Goal: Task Accomplishment & Management: Complete application form

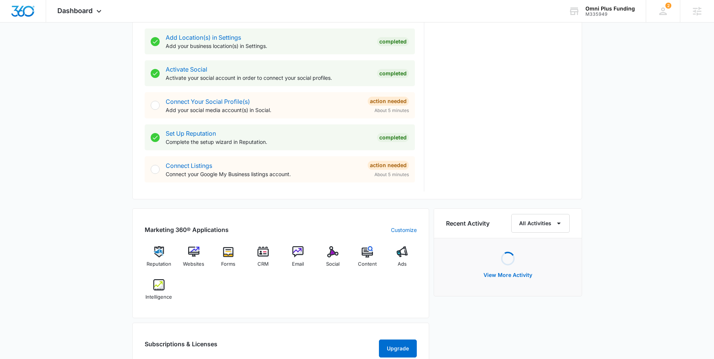
scroll to position [313, 0]
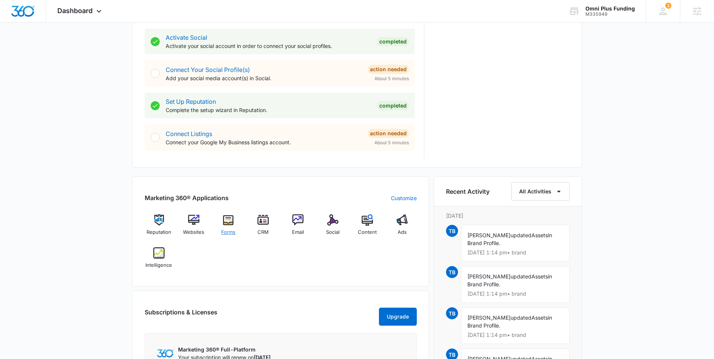
click at [226, 221] on img at bounding box center [228, 219] width 11 height 11
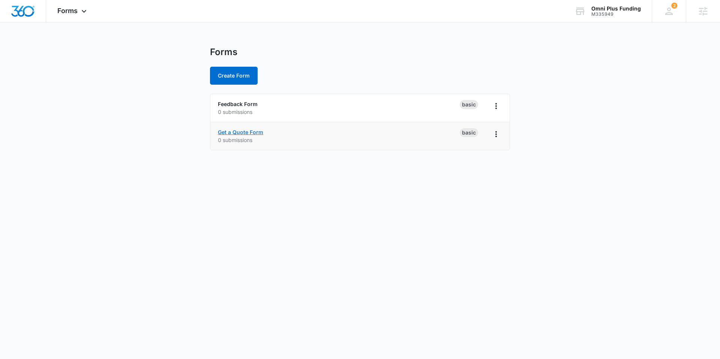
click at [242, 129] on link "Get a Quote Form" at bounding box center [240, 132] width 45 height 6
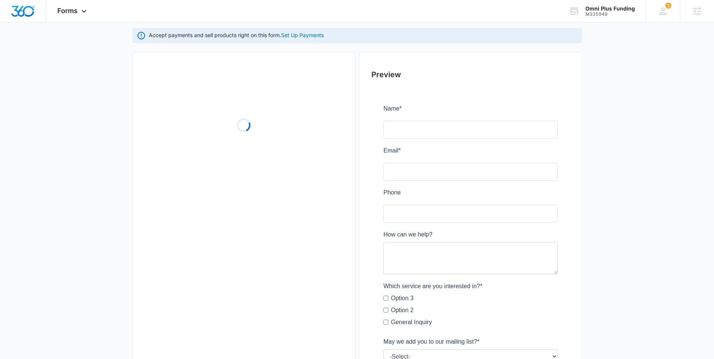
scroll to position [91, 0]
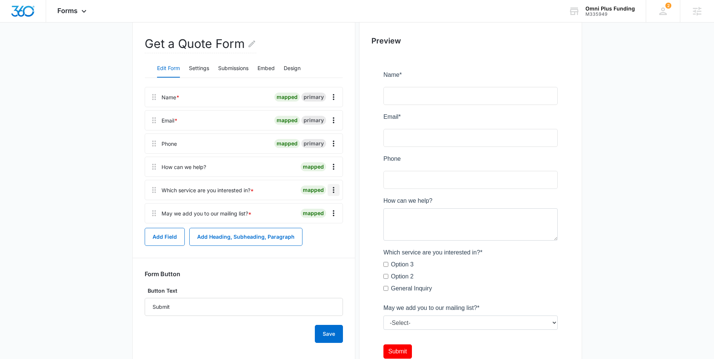
click at [334, 189] on icon "Overflow Menu" at bounding box center [333, 190] width 9 height 9
click at [319, 222] on div "Delete" at bounding box center [313, 222] width 16 height 5
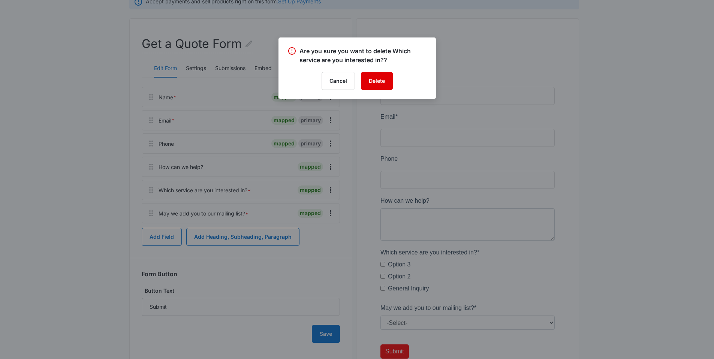
click at [377, 80] on button "Delete" at bounding box center [377, 81] width 32 height 18
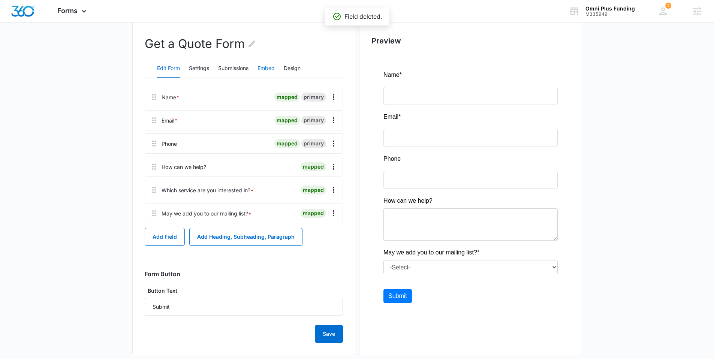
scroll to position [86, 0]
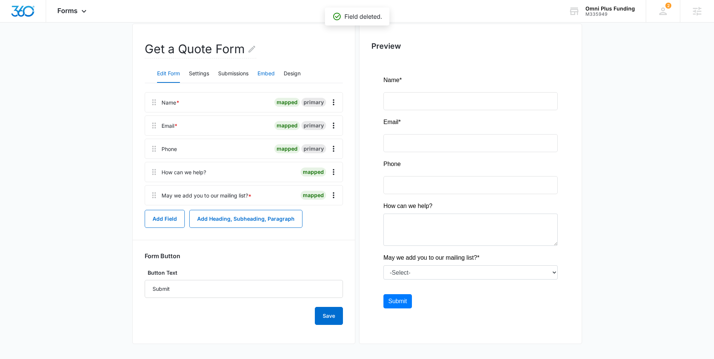
click at [270, 67] on button "Embed" at bounding box center [265, 74] width 17 height 18
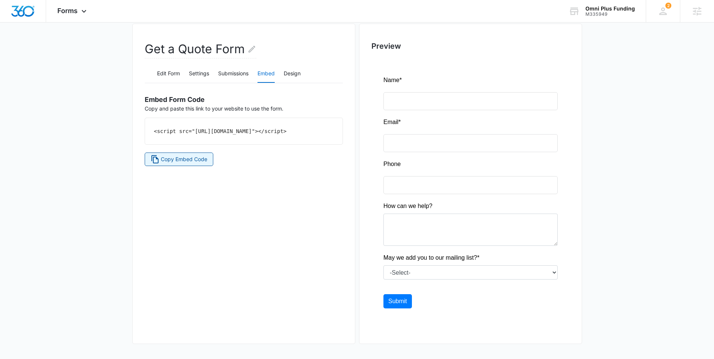
click at [171, 163] on span "Copy Embed Code" at bounding box center [184, 159] width 46 height 8
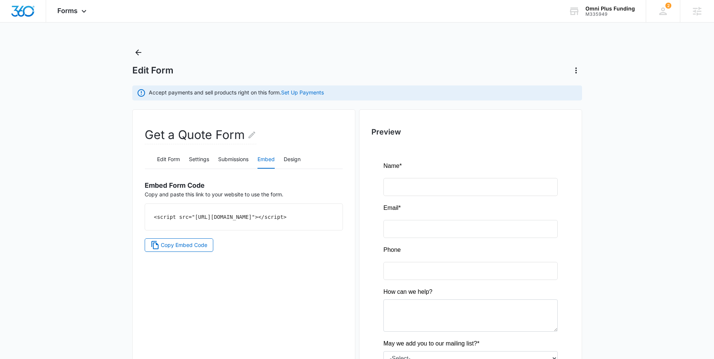
click at [137, 46] on div "Forms Apps Reputation Websites Forms CRM Email Social Content Ads Intelligence …" at bounding box center [357, 222] width 714 height 445
click at [136, 51] on icon "Back" at bounding box center [138, 52] width 9 height 9
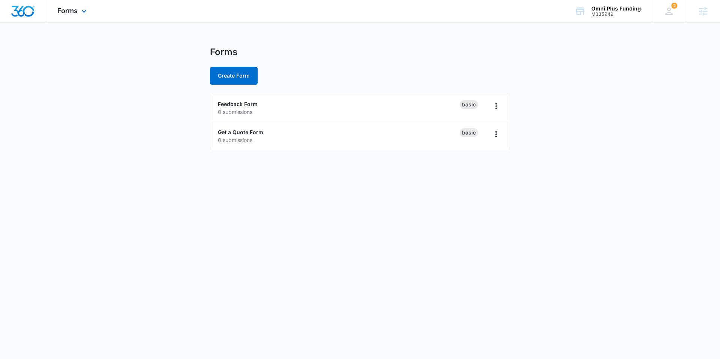
click at [20, 10] on img "Dashboard" at bounding box center [23, 11] width 24 height 11
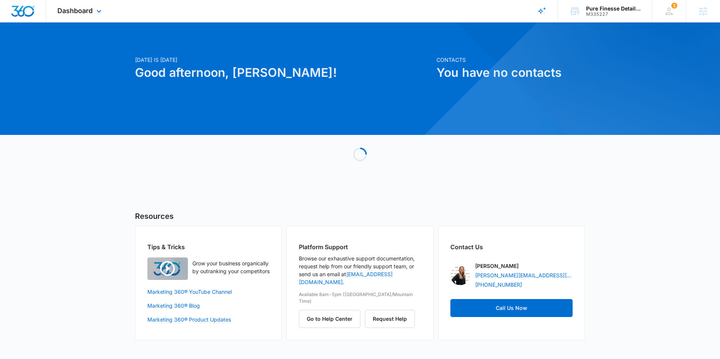
click at [96, 16] on div "Dashboard Apps Reputation Websites Forms CRM Email Social Content Ads Intellige…" at bounding box center [80, 11] width 69 height 22
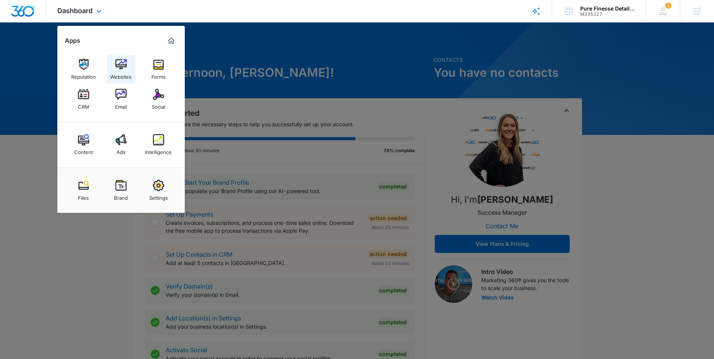
click at [125, 68] on img at bounding box center [120, 64] width 11 height 11
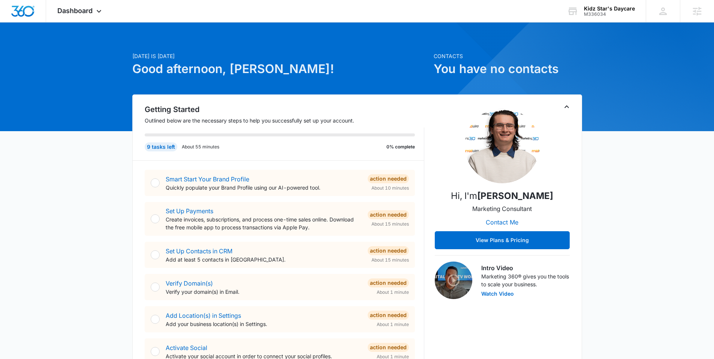
scroll to position [127, 0]
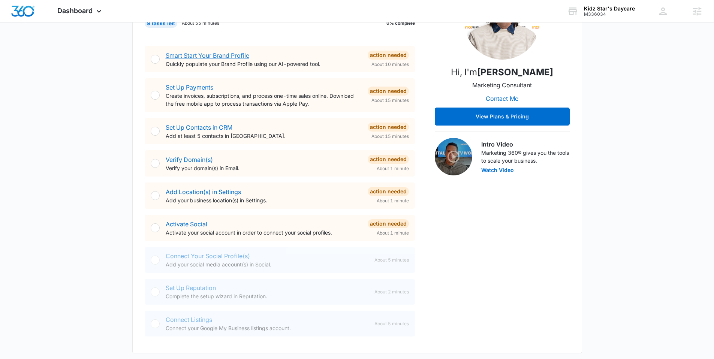
click at [195, 55] on link "Smart Start Your Brand Profile" at bounding box center [208, 55] width 84 height 7
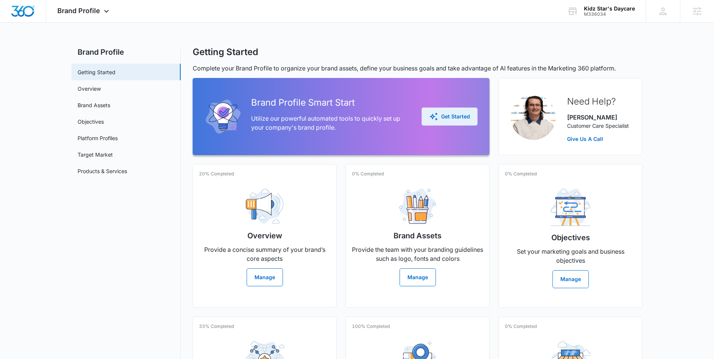
click at [469, 118] on div "Get Started" at bounding box center [449, 116] width 41 height 9
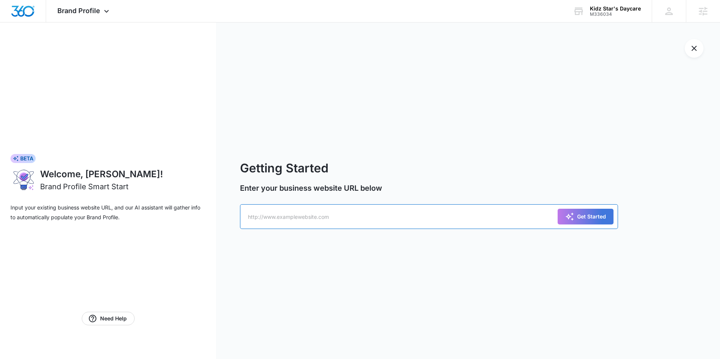
click at [287, 211] on input "text" at bounding box center [429, 216] width 378 height 25
paste input "[URL][DOMAIN_NAME]"
type input "[URL][DOMAIN_NAME]"
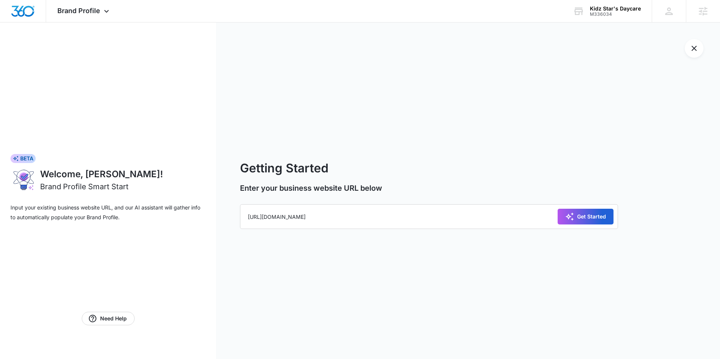
click at [582, 220] on div "Get Started" at bounding box center [585, 216] width 41 height 9
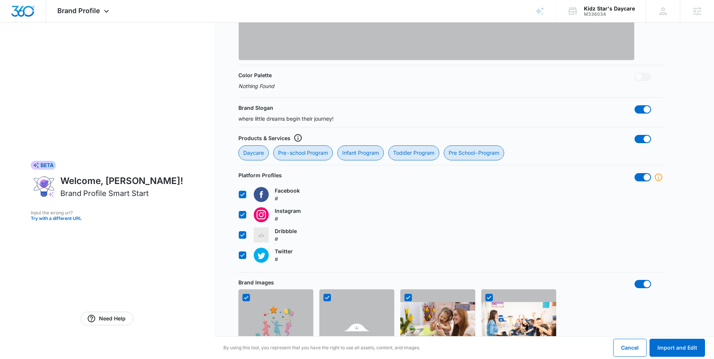
scroll to position [642, 0]
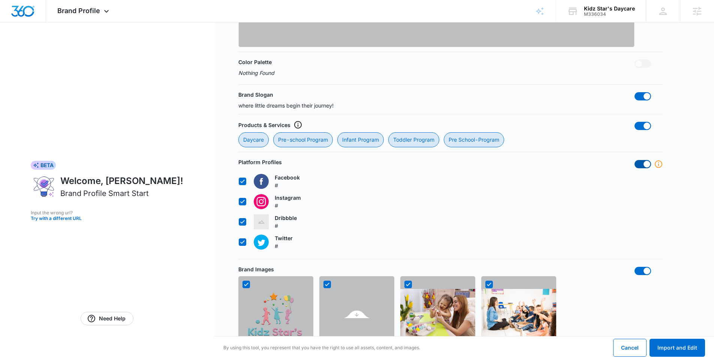
click at [641, 164] on span at bounding box center [643, 164] width 16 height 8
click at [635, 160] on input "checkbox" at bounding box center [634, 160] width 0 height 0
checkbox input "false"
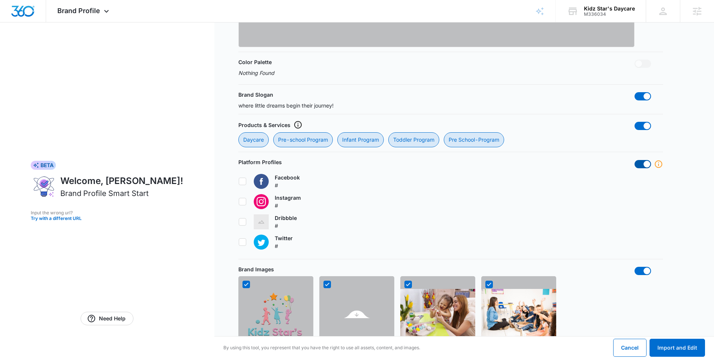
checkbox input "false"
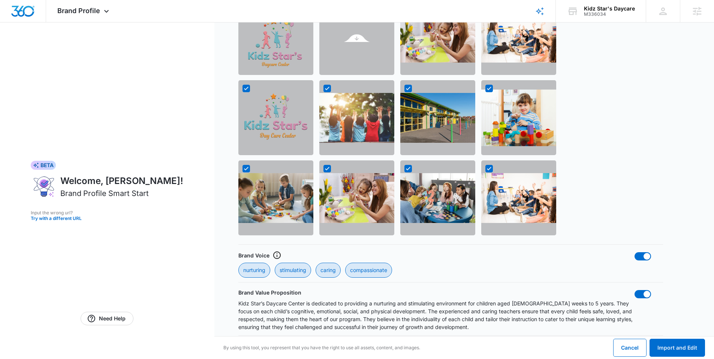
scroll to position [922, 0]
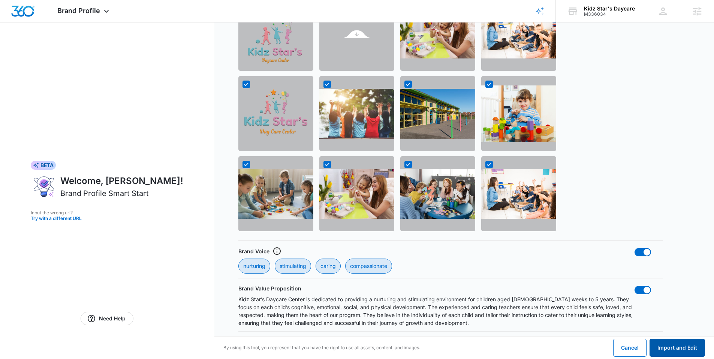
click at [674, 346] on button "Import and Edit" at bounding box center [677, 348] width 55 height 18
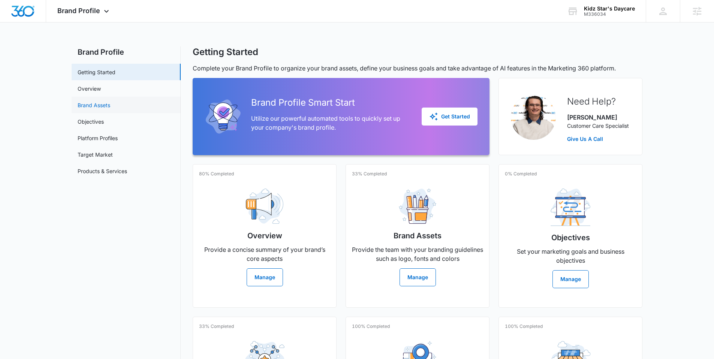
click at [105, 102] on link "Brand Assets" at bounding box center [94, 105] width 33 height 8
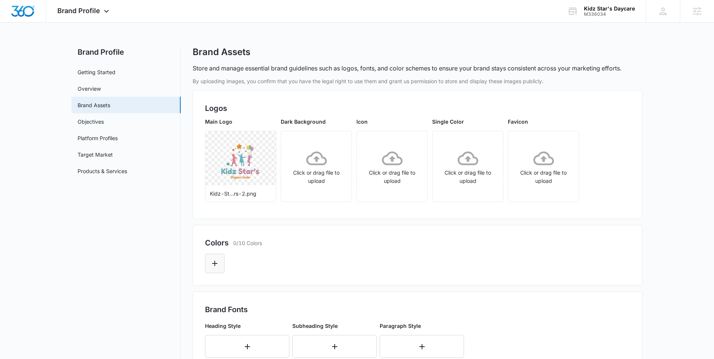
click at [215, 260] on icon "Edit Color" at bounding box center [214, 263] width 9 height 9
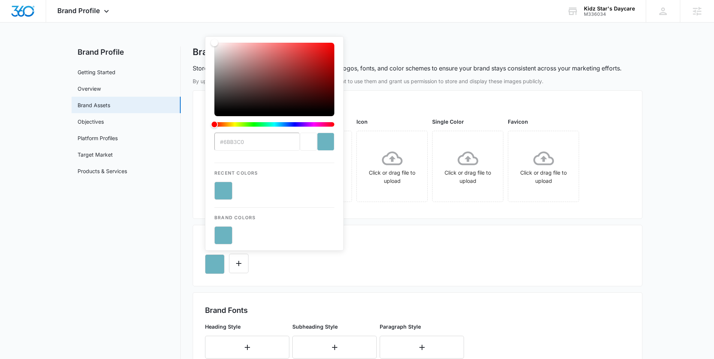
click at [216, 233] on button "color-picker-container" at bounding box center [223, 235] width 18 height 18
click at [217, 233] on button "color-picker-container" at bounding box center [223, 235] width 18 height 18
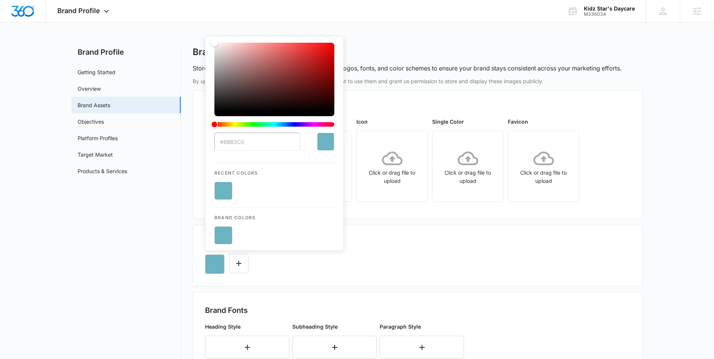
click at [217, 233] on button "color-picker-container" at bounding box center [223, 235] width 18 height 18
type input "#6BB3C0"
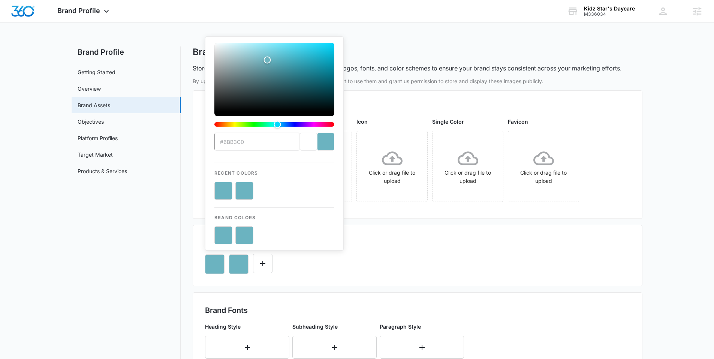
click at [386, 245] on div "Colors 2/10 Colors" at bounding box center [417, 242] width 425 height 11
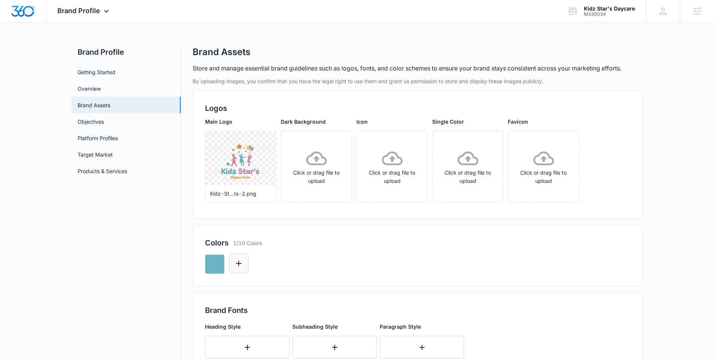
click at [239, 263] on icon "Edit Color" at bounding box center [238, 263] width 5 height 5
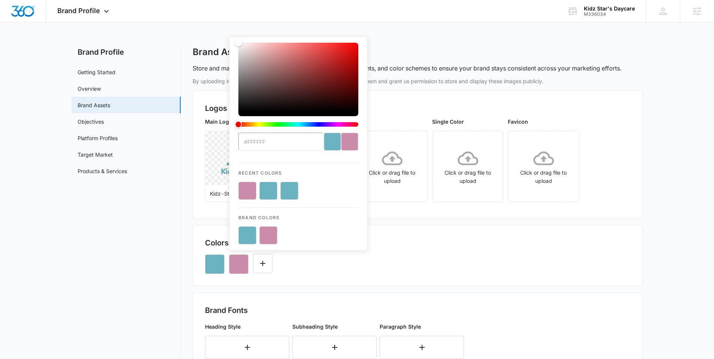
click at [270, 230] on button "color-picker-container" at bounding box center [268, 235] width 18 height 18
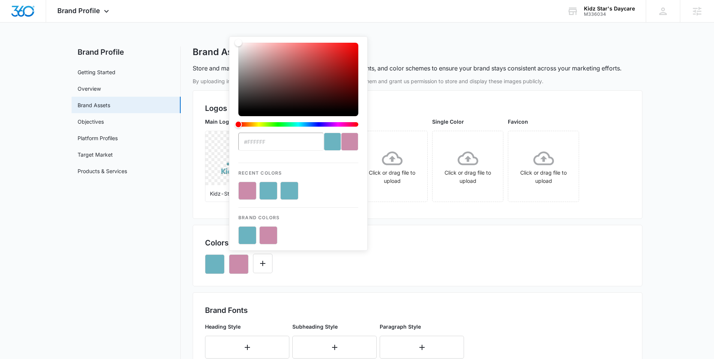
click at [270, 230] on button "color-picker-container" at bounding box center [268, 235] width 18 height 18
type input "#CB8BAA"
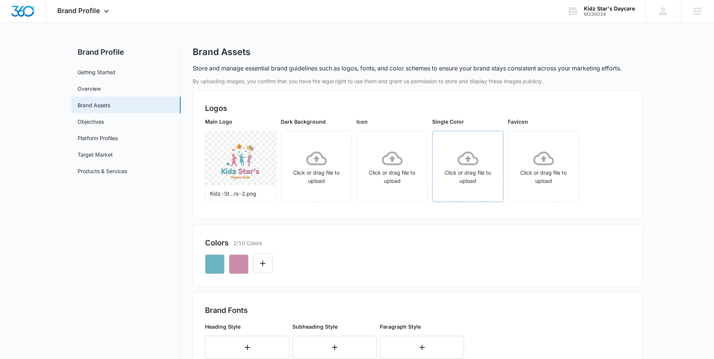
drag, startPoint x: 424, startPoint y: 246, endPoint x: 461, endPoint y: 194, distance: 64.0
click at [424, 246] on div "Colors 2/10 Colors" at bounding box center [417, 242] width 425 height 11
click at [262, 262] on icon "Edit Color" at bounding box center [262, 263] width 9 height 9
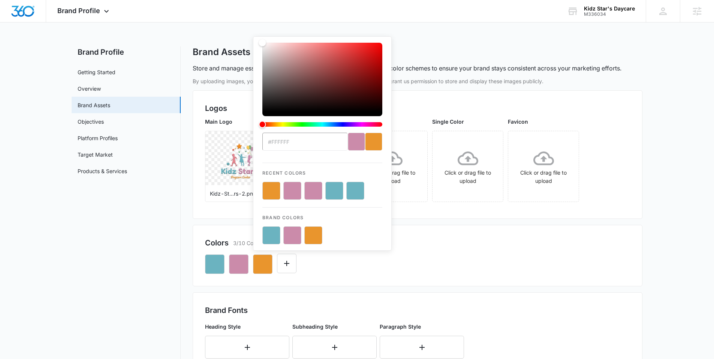
click at [317, 232] on button "color-picker-container" at bounding box center [313, 235] width 18 height 18
click at [313, 236] on button "color-picker-container" at bounding box center [313, 235] width 18 height 18
type input "#E9952D"
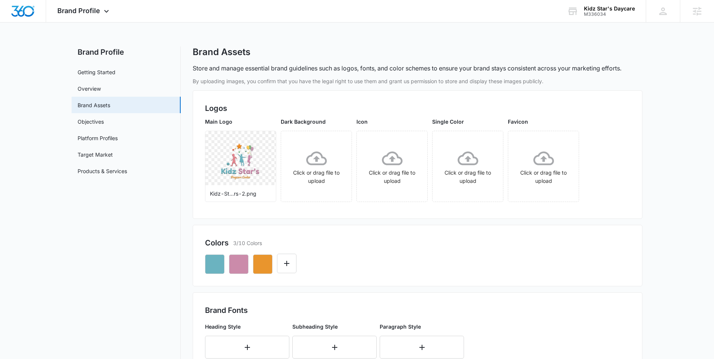
click at [447, 246] on div "Colors 3/10 Colors" at bounding box center [417, 242] width 425 height 11
click at [290, 264] on icon "Edit Color" at bounding box center [286, 263] width 9 height 9
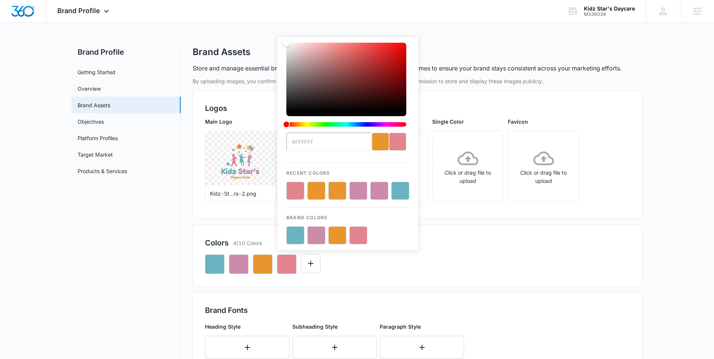
click at [363, 235] on button "color-picker-container" at bounding box center [358, 235] width 18 height 18
click at [362, 235] on button "color-picker-container" at bounding box center [358, 235] width 18 height 18
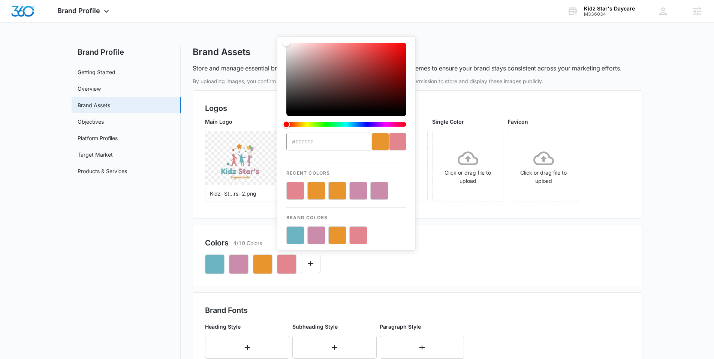
type input "#E3858E"
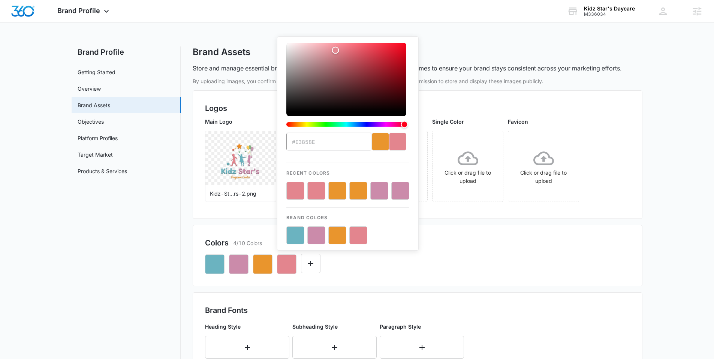
click at [462, 239] on div "Colors 4/10 Colors" at bounding box center [417, 242] width 425 height 11
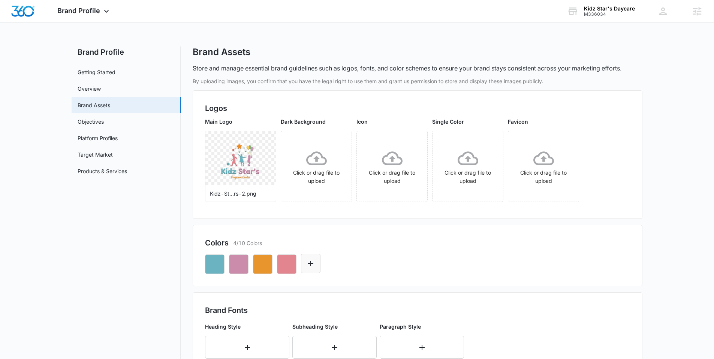
click at [316, 259] on button "Edit Color" at bounding box center [310, 263] width 19 height 19
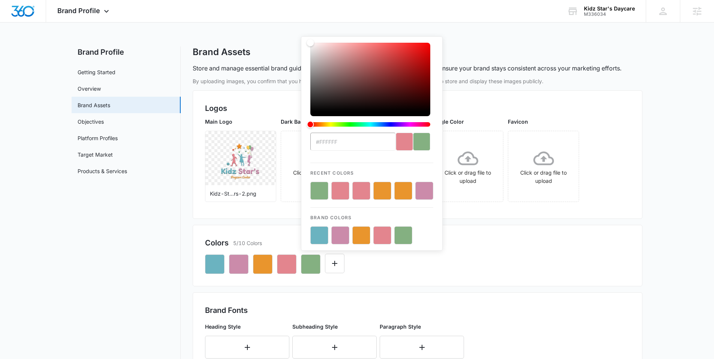
click at [398, 237] on button "color-picker-container" at bounding box center [403, 235] width 18 height 18
click at [400, 236] on button "color-picker-container" at bounding box center [403, 235] width 18 height 18
click at [399, 236] on button "color-picker-container" at bounding box center [403, 235] width 18 height 18
type input "#84B081"
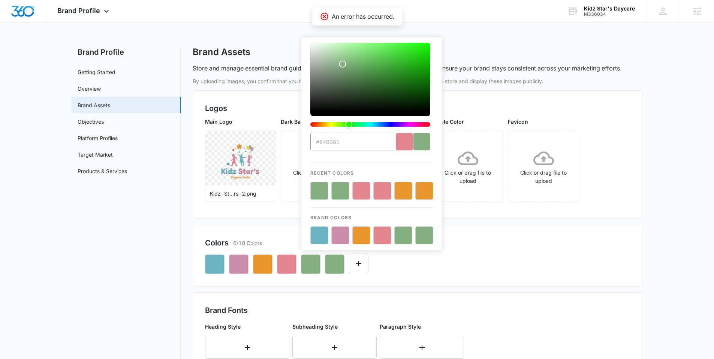
click at [410, 266] on div "#84B081 Recent Colors Brand Colors" at bounding box center [417, 260] width 425 height 25
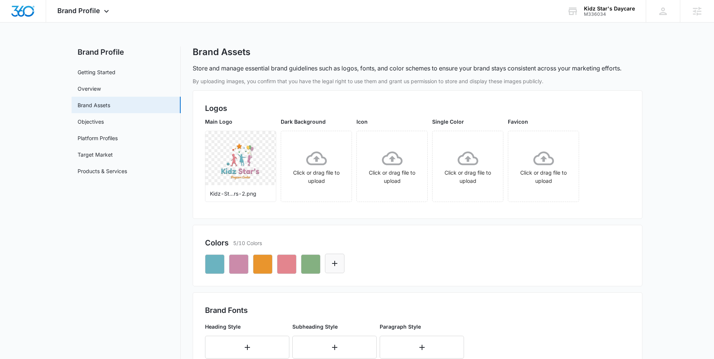
click at [332, 266] on icon "Edit Color" at bounding box center [334, 263] width 9 height 9
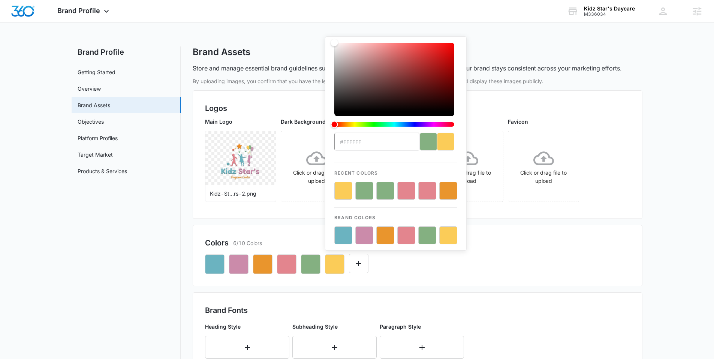
click at [447, 239] on button "color-picker-container" at bounding box center [448, 235] width 18 height 18
click at [450, 238] on button "color-picker-container" at bounding box center [448, 235] width 18 height 18
type input "#FBCC58"
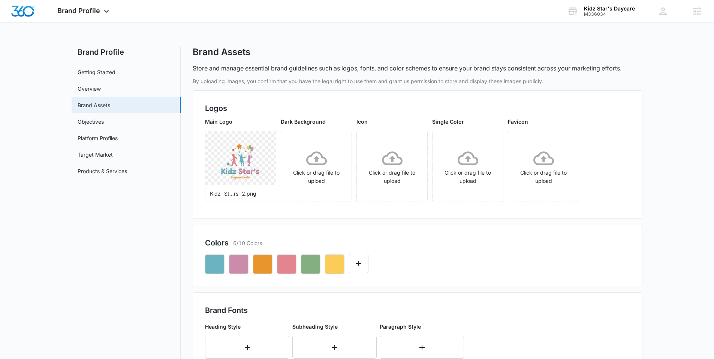
click at [494, 255] on div at bounding box center [417, 260] width 425 height 25
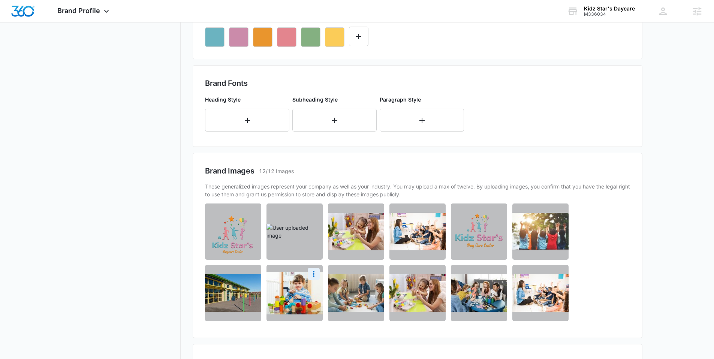
scroll to position [227, 0]
click at [313, 216] on icon "More" at bounding box center [313, 212] width 9 height 9
click at [293, 245] on div "Delete" at bounding box center [289, 244] width 24 height 5
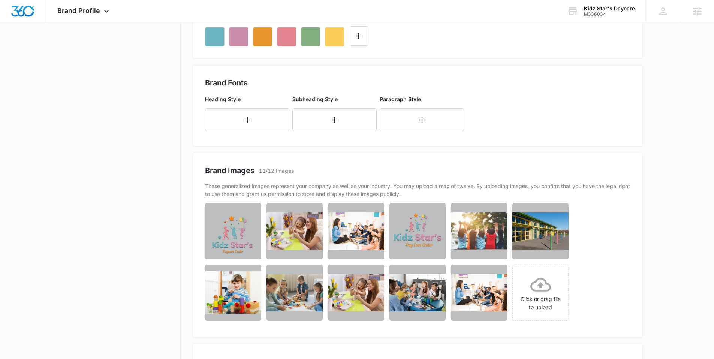
scroll to position [226, 0]
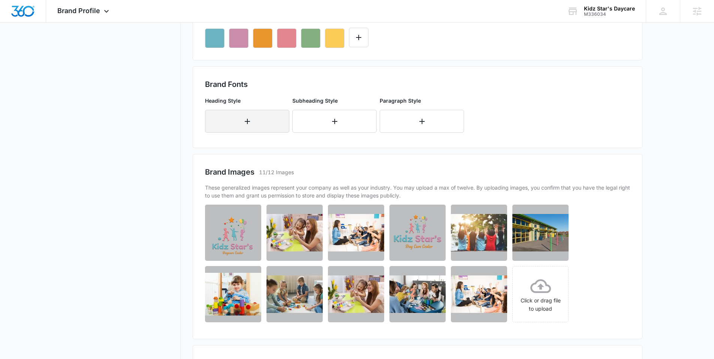
click at [253, 121] on button "button" at bounding box center [247, 121] width 84 height 23
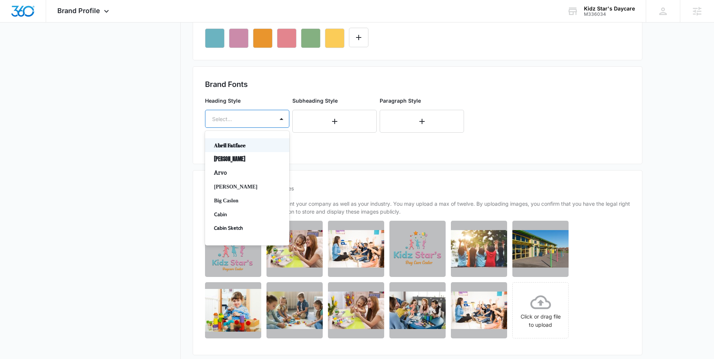
click at [253, 121] on div at bounding box center [238, 118] width 52 height 9
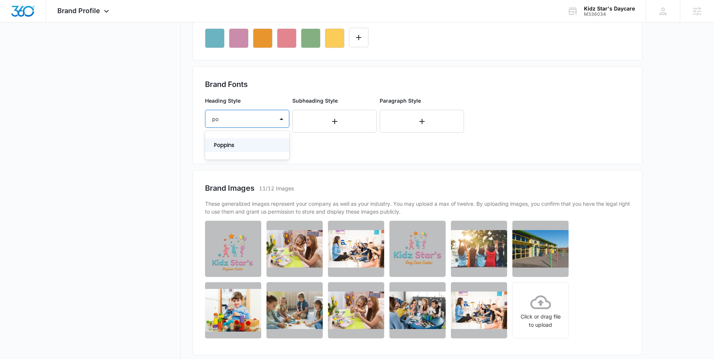
type input "pop"
click at [243, 144] on p "Poppins" at bounding box center [246, 145] width 65 height 8
click at [242, 148] on div "Select..." at bounding box center [239, 140] width 69 height 17
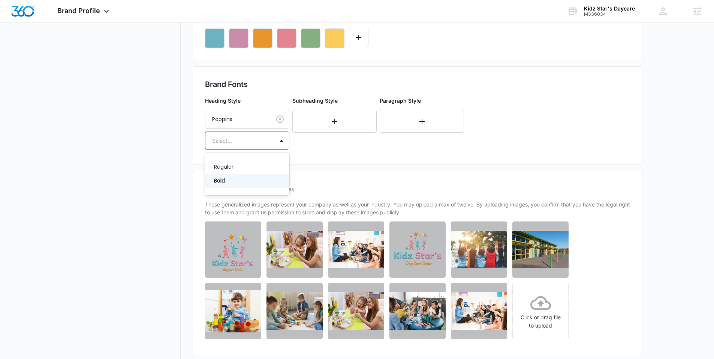
click at [235, 179] on p "Bold" at bounding box center [246, 181] width 65 height 8
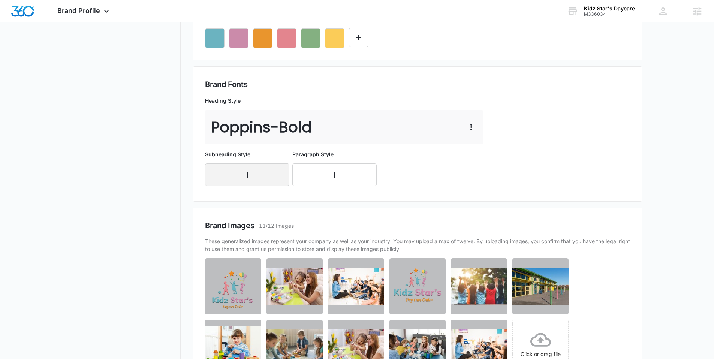
click at [244, 173] on icon "button" at bounding box center [247, 175] width 9 height 9
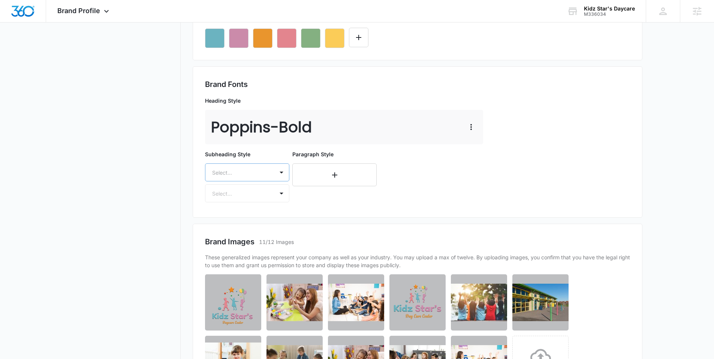
click at [238, 177] on div at bounding box center [238, 172] width 52 height 9
type input "pop"
click at [227, 192] on div "Poppins" at bounding box center [247, 199] width 84 height 14
click at [227, 192] on div at bounding box center [238, 194] width 52 height 9
click at [230, 220] on p "Regular" at bounding box center [246, 221] width 65 height 8
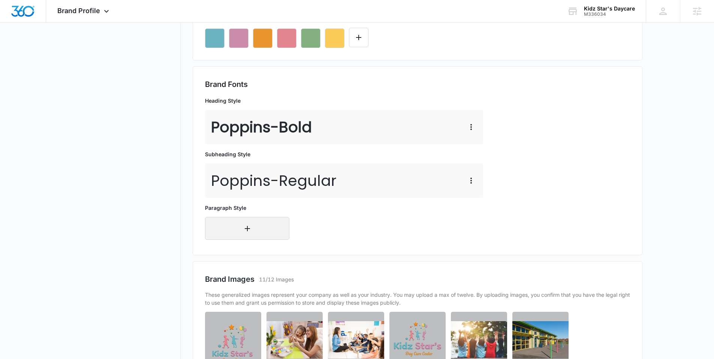
click at [226, 230] on button "button" at bounding box center [247, 228] width 84 height 23
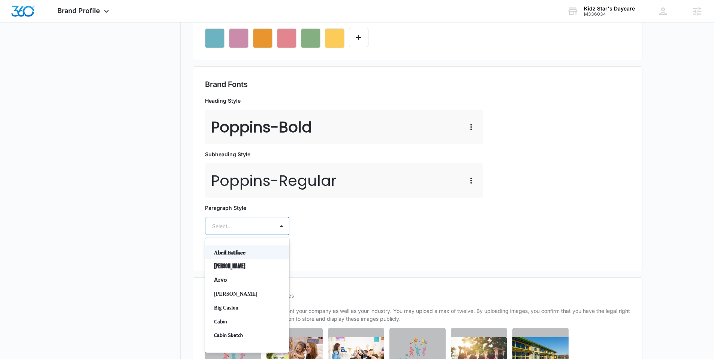
click at [235, 222] on div at bounding box center [238, 225] width 52 height 9
type input "la"
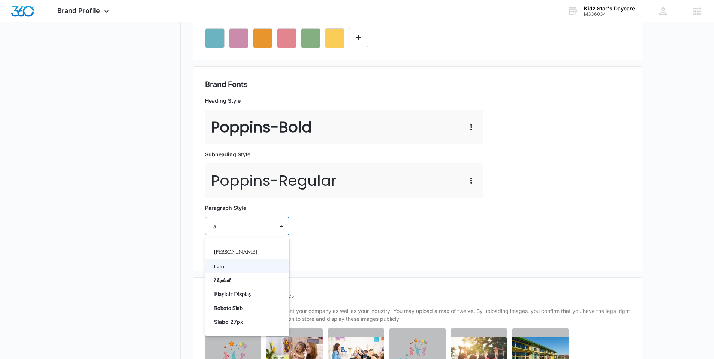
click at [230, 266] on p "Lato" at bounding box center [246, 266] width 65 height 8
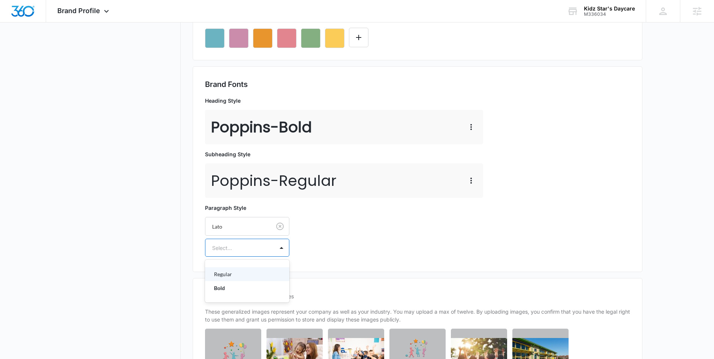
click at [238, 248] on div at bounding box center [238, 247] width 52 height 9
click at [234, 273] on p "Regular" at bounding box center [246, 274] width 65 height 8
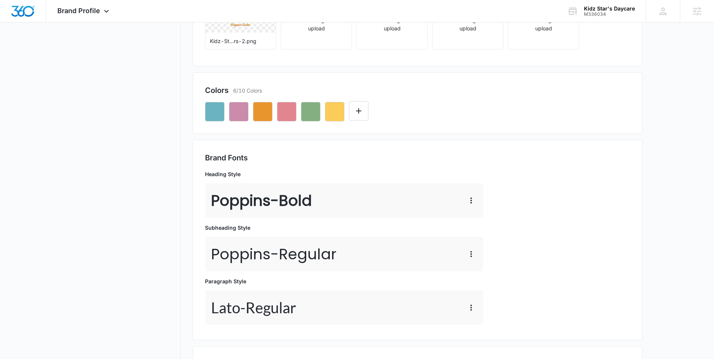
scroll to position [0, 0]
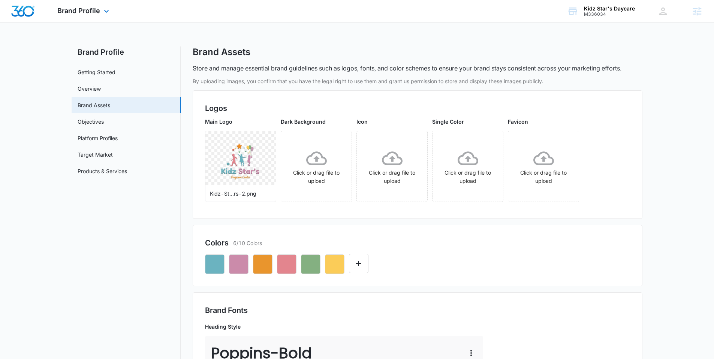
click at [24, 7] on img "Dashboard" at bounding box center [23, 11] width 24 height 11
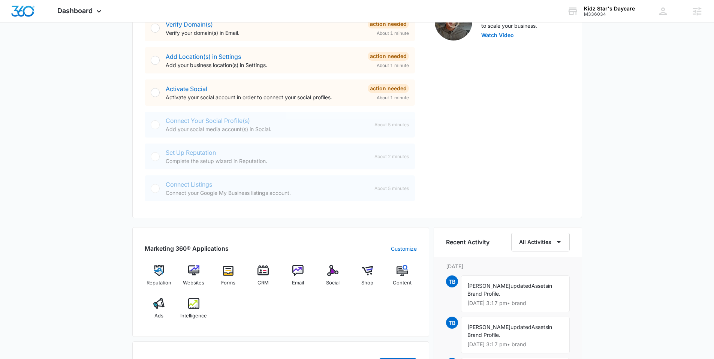
scroll to position [281, 0]
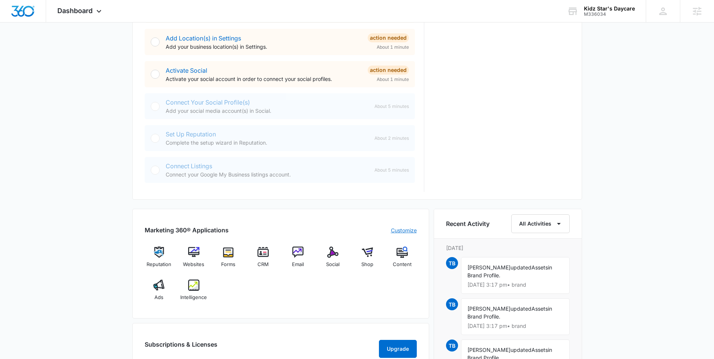
click at [407, 227] on link "Customize" at bounding box center [404, 230] width 26 height 8
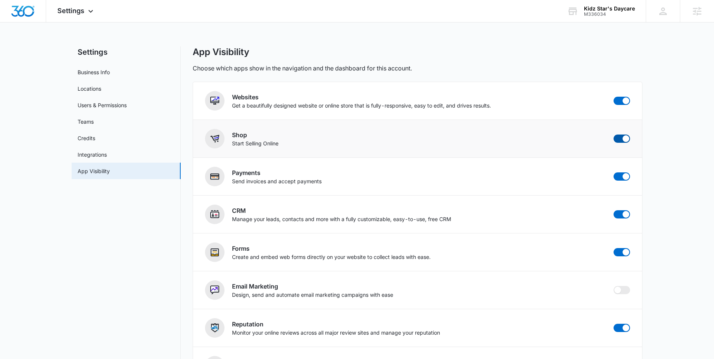
click at [625, 138] on span at bounding box center [626, 138] width 7 height 7
click at [614, 135] on input "checkbox" at bounding box center [613, 134] width 0 height 0
checkbox input "false"
click at [623, 101] on span at bounding box center [626, 100] width 7 height 7
click at [614, 97] on input "checkbox" at bounding box center [613, 96] width 0 height 0
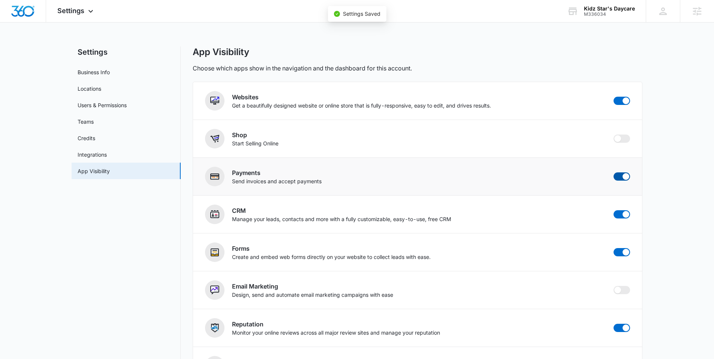
checkbox input "false"
click at [623, 177] on span at bounding box center [626, 176] width 7 height 7
click at [614, 172] on input "checkbox" at bounding box center [613, 172] width 0 height 0
checkbox input "false"
click at [29, 9] on img "Dashboard" at bounding box center [23, 11] width 24 height 11
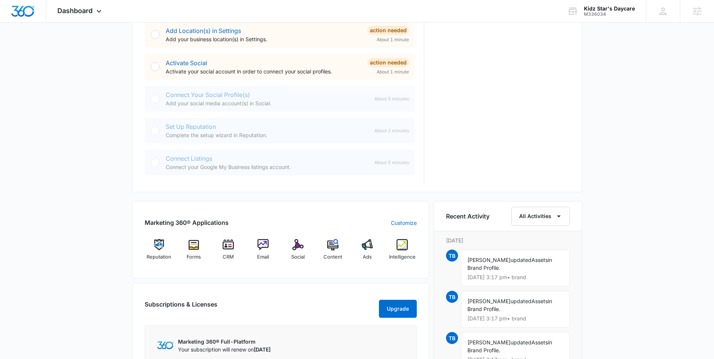
scroll to position [292, 0]
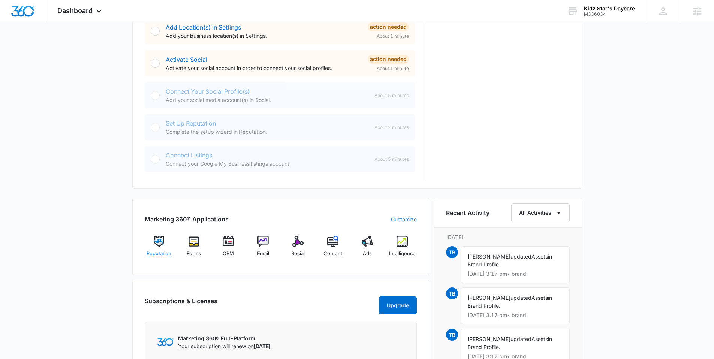
click at [156, 241] on img at bounding box center [158, 241] width 11 height 11
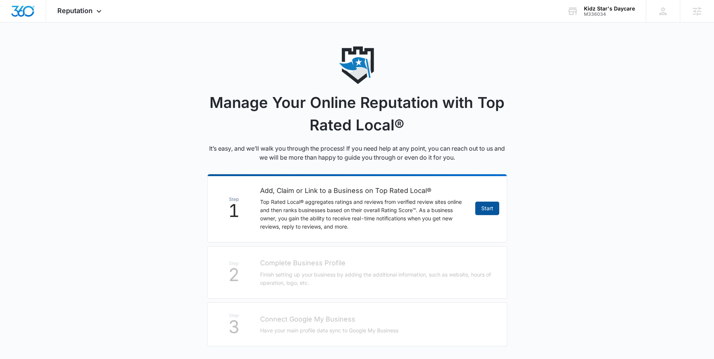
click at [486, 202] on link "Start" at bounding box center [487, 208] width 24 height 13
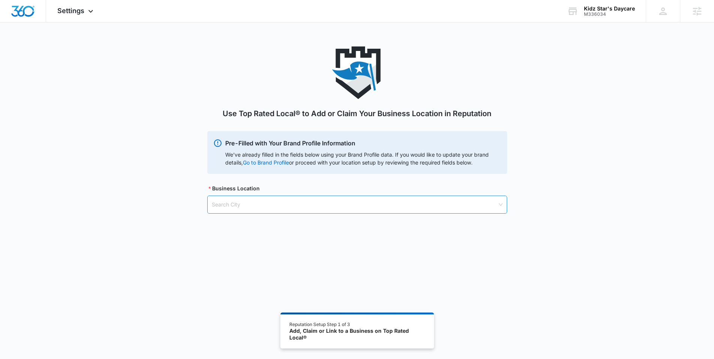
click at [259, 209] on input "search" at bounding box center [355, 204] width 286 height 17
paste input "[GEOGRAPHIC_DATA], [GEOGRAPHIC_DATA]"
type input "[GEOGRAPHIC_DATA], [GEOGRAPHIC_DATA]"
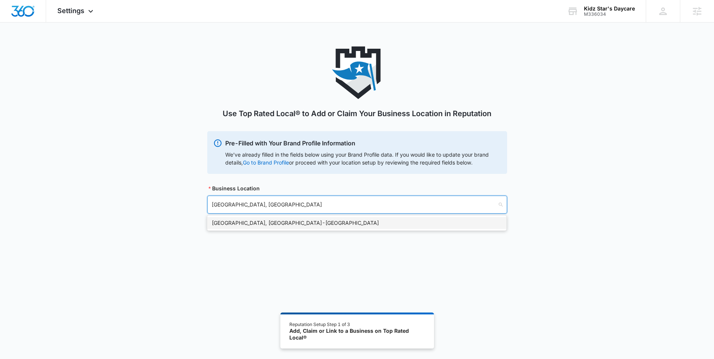
click at [250, 221] on div "[GEOGRAPHIC_DATA], [GEOGRAPHIC_DATA] - [GEOGRAPHIC_DATA]" at bounding box center [357, 223] width 290 height 8
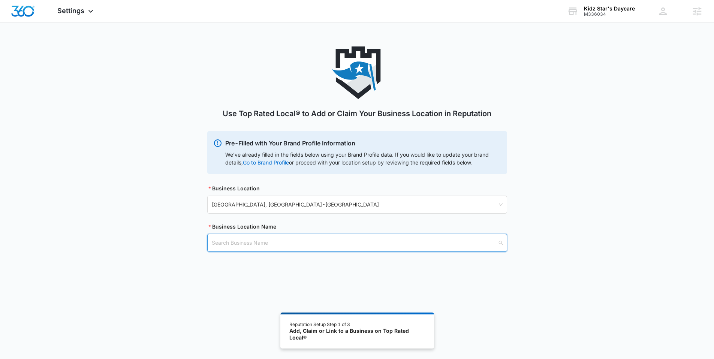
click at [236, 240] on input "search" at bounding box center [355, 242] width 286 height 17
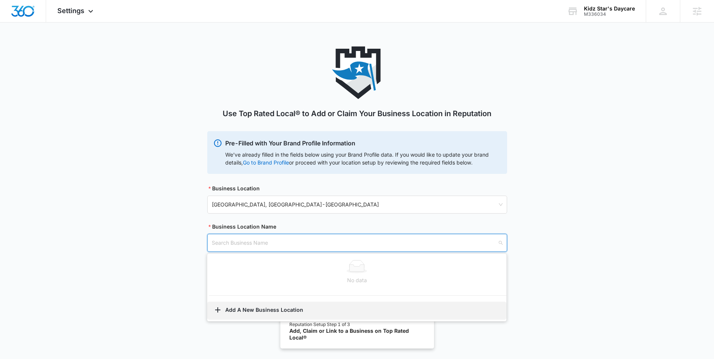
click at [248, 308] on button "Add A New Business Location" at bounding box center [356, 311] width 299 height 18
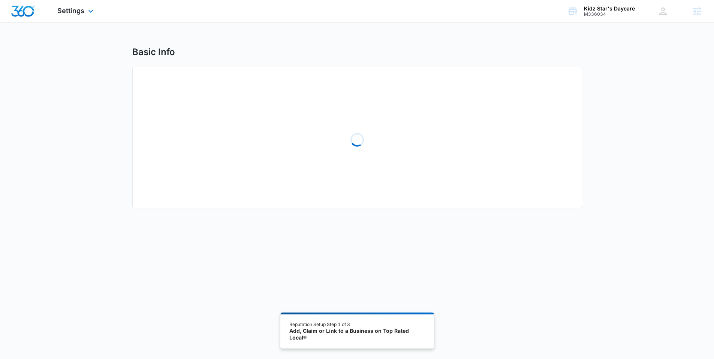
select select "[US_STATE]"
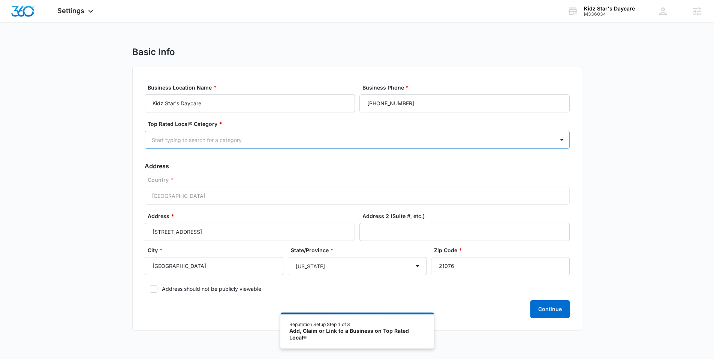
click at [221, 141] on div at bounding box center [348, 139] width 393 height 9
type input "d"
type input "child"
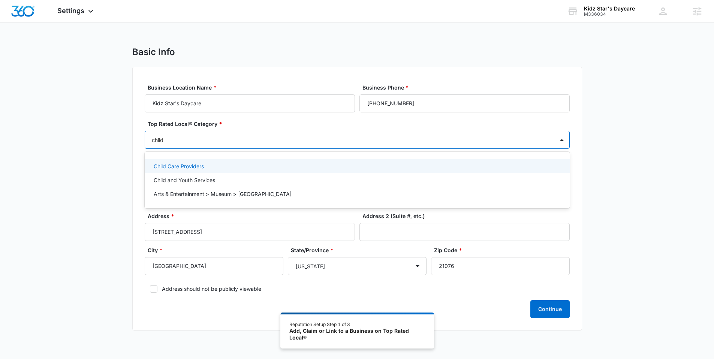
click at [175, 165] on p "Child Care Providers" at bounding box center [179, 166] width 50 height 8
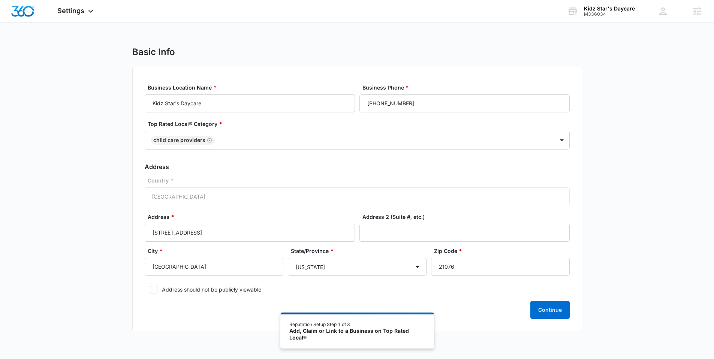
click at [107, 162] on div "Basic Info Business Location Name * Kidz Star's Daycare Business Phone * [PHONE…" at bounding box center [357, 193] width 714 height 294
click at [557, 310] on button "Continue" at bounding box center [549, 310] width 39 height 18
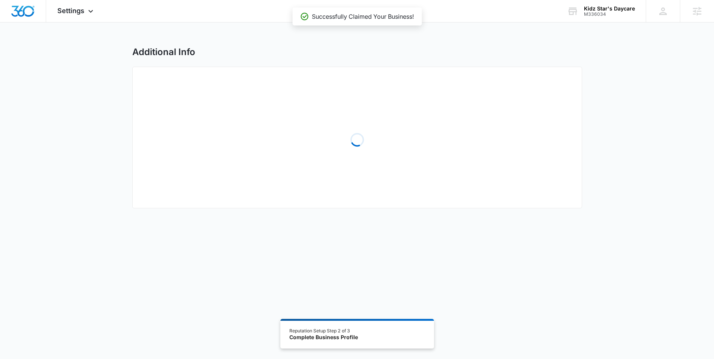
select select "2023"
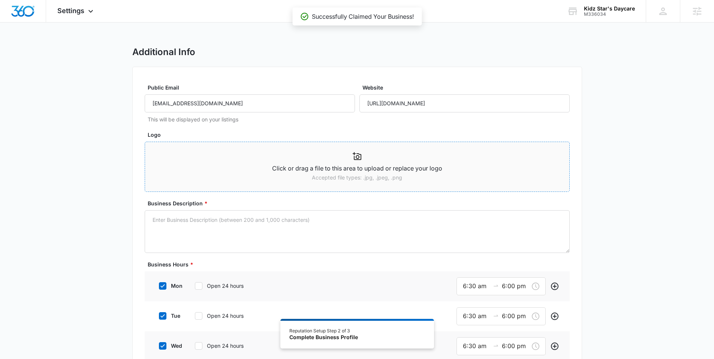
click at [266, 164] on p "Click or drag a file to this area to upload or replace your logo" at bounding box center [357, 168] width 424 height 9
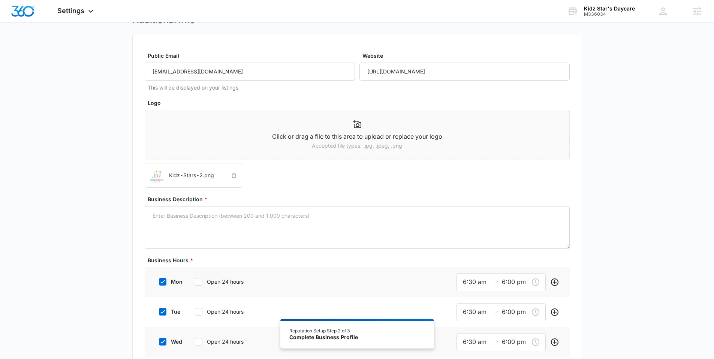
scroll to position [40, 0]
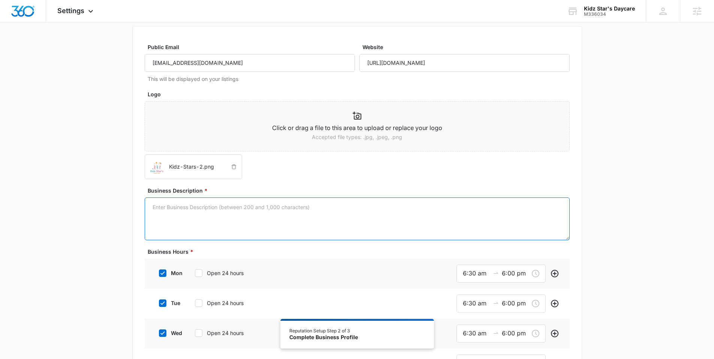
click at [250, 213] on textarea "Business Description *" at bounding box center [357, 219] width 425 height 43
paste textarea "Kidz Star's Daycare Center in [GEOGRAPHIC_DATA] is the ideal place for children…"
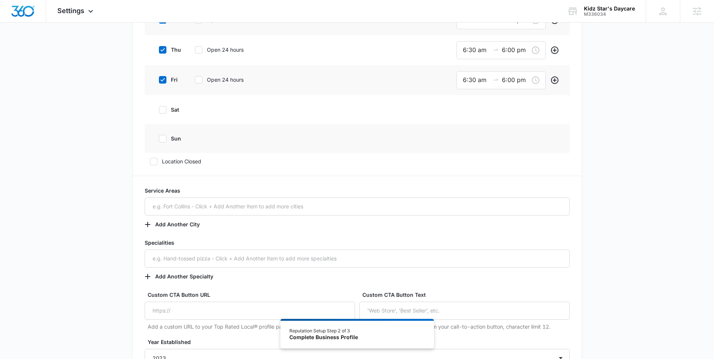
scroll to position [384, 0]
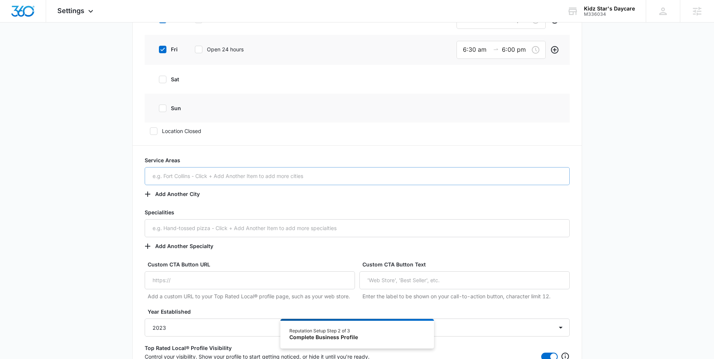
type textarea "Kidz Star's Daycare Center in [GEOGRAPHIC_DATA] is the ideal place for children…"
click at [236, 178] on input "text" at bounding box center [357, 176] width 425 height 18
paste input "[GEOGRAPHIC_DATA], [GEOGRAPHIC_DATA]"
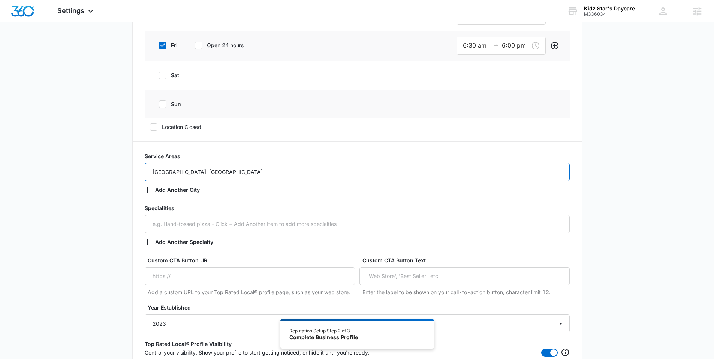
scroll to position [394, 0]
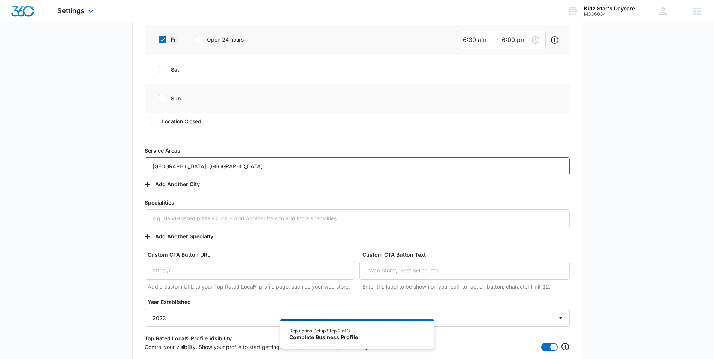
type input "[GEOGRAPHIC_DATA], [GEOGRAPHIC_DATA]"
click at [205, 223] on input "text" at bounding box center [357, 219] width 425 height 18
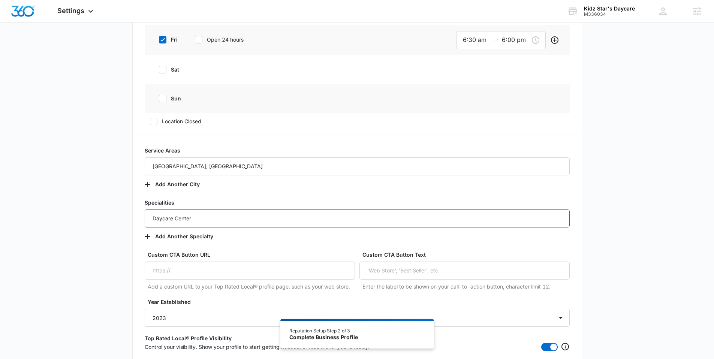
type input "Daycare Center"
click at [93, 208] on div "Additional Info Public Email [EMAIL_ADDRESS][DOMAIN_NAME] This will be displaye…" at bounding box center [357, 27] width 714 height 748
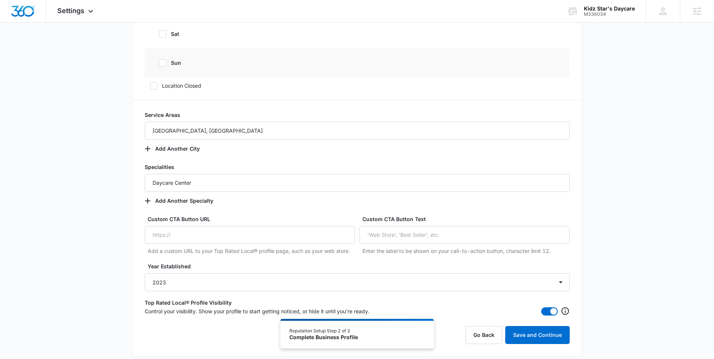
scroll to position [468, 0]
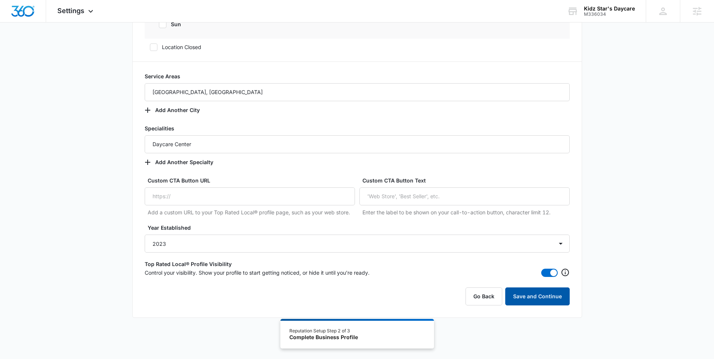
click at [521, 297] on button "Save and Continue" at bounding box center [537, 296] width 64 height 18
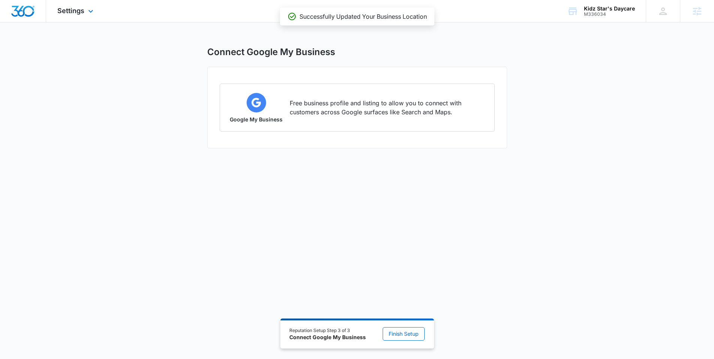
click at [22, 11] on img "Dashboard" at bounding box center [23, 11] width 24 height 11
